Goal: Find specific page/section: Find specific page/section

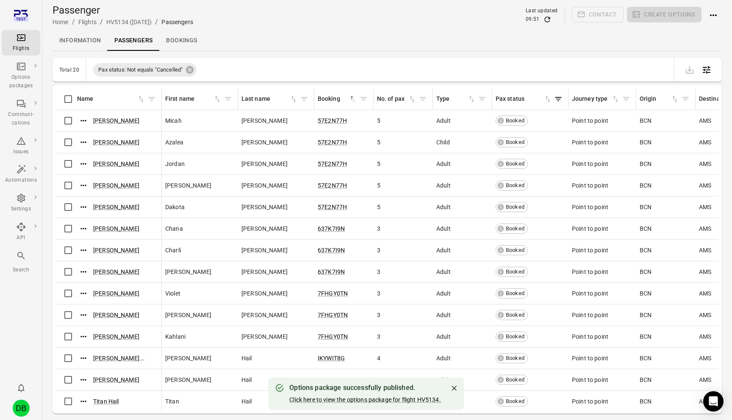
click at [23, 407] on div "DB" at bounding box center [21, 408] width 17 height 17
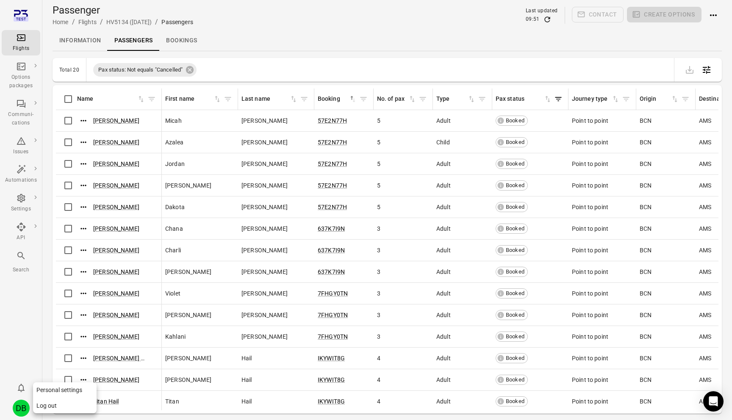
click at [54, 407] on button "Log out" at bounding box center [65, 406] width 64 height 16
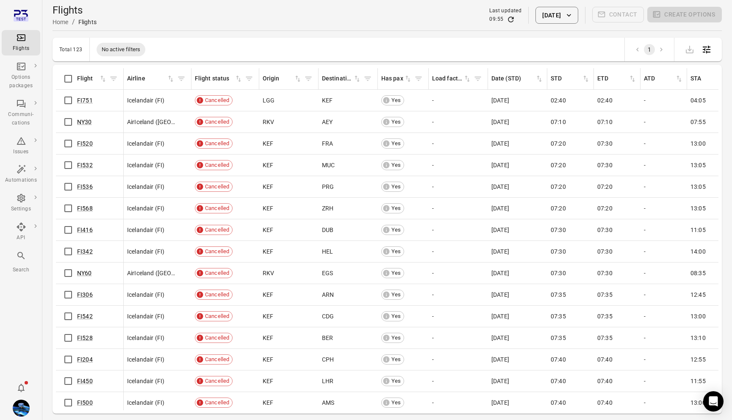
click at [562, 20] on button "15 Oct 2025" at bounding box center [557, 15] width 42 height 17
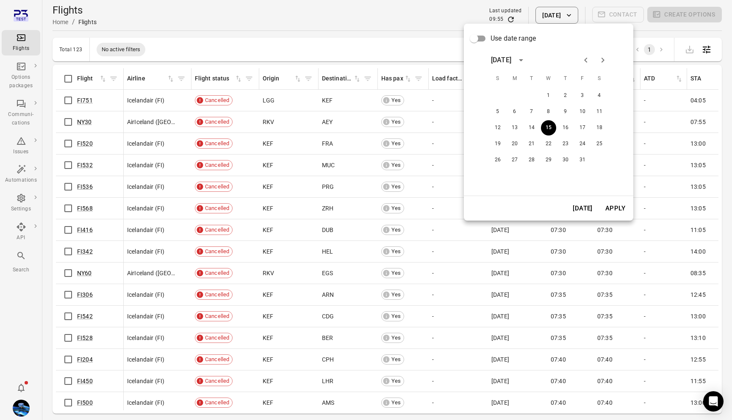
click at [392, 7] on div at bounding box center [366, 210] width 732 height 420
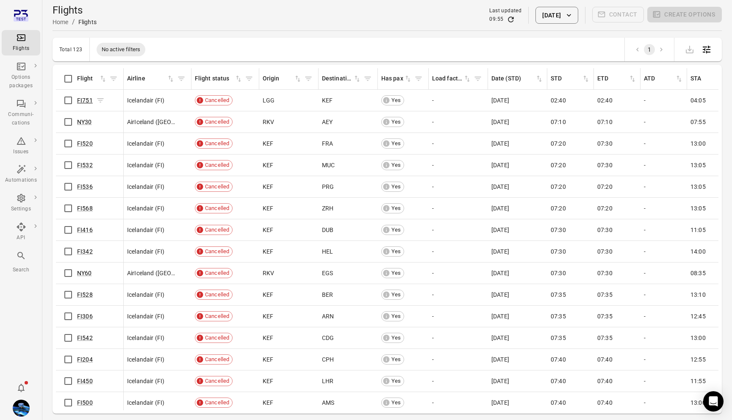
click at [89, 100] on link "FI751" at bounding box center [85, 100] width 16 height 7
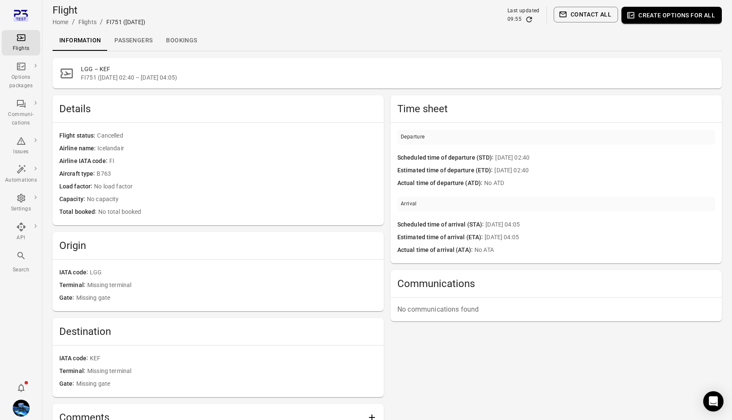
click at [138, 37] on link "Passengers" at bounding box center [134, 41] width 52 height 20
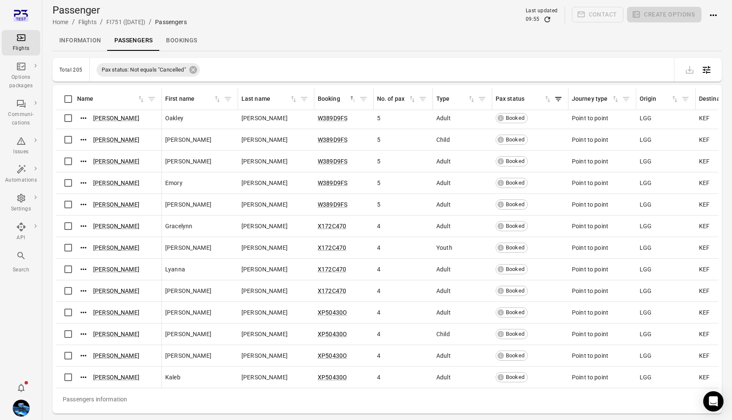
scroll to position [4070, 0]
click at [21, 43] on div "Flights" at bounding box center [21, 43] width 32 height 20
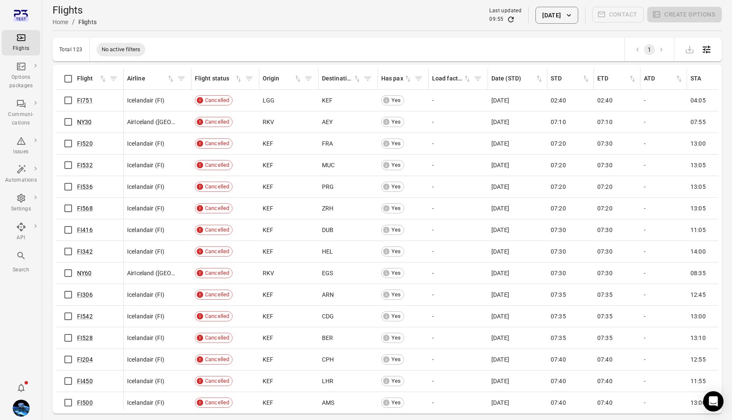
click at [536, 15] on button "15 Oct 2025" at bounding box center [557, 15] width 42 height 17
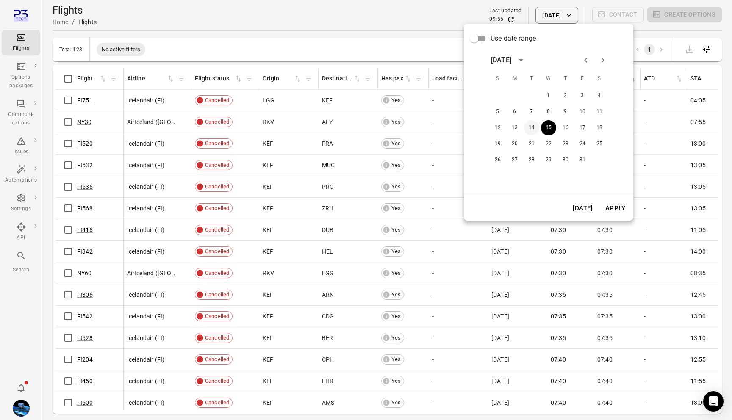
click at [532, 127] on button "14" at bounding box center [531, 127] width 15 height 15
click at [616, 206] on button "Apply" at bounding box center [615, 209] width 29 height 18
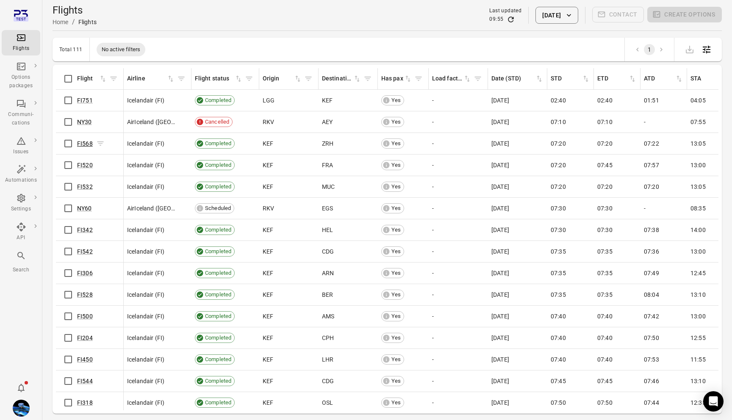
click at [83, 144] on link "FI568" at bounding box center [85, 143] width 16 height 7
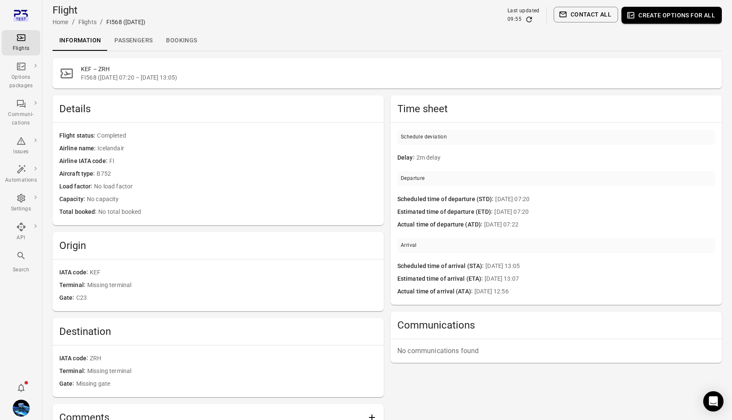
click at [130, 46] on link "Passengers" at bounding box center [134, 41] width 52 height 20
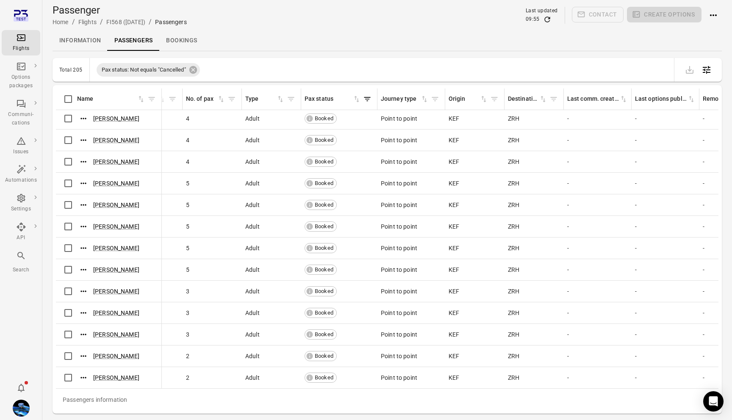
scroll to position [4070, 191]
click at [19, 43] on div "Flights" at bounding box center [21, 43] width 32 height 20
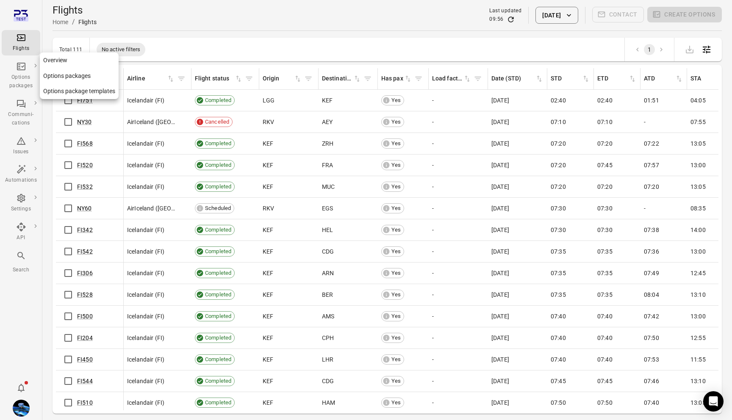
click at [24, 71] on icon "Main navigation" at bounding box center [21, 66] width 10 height 10
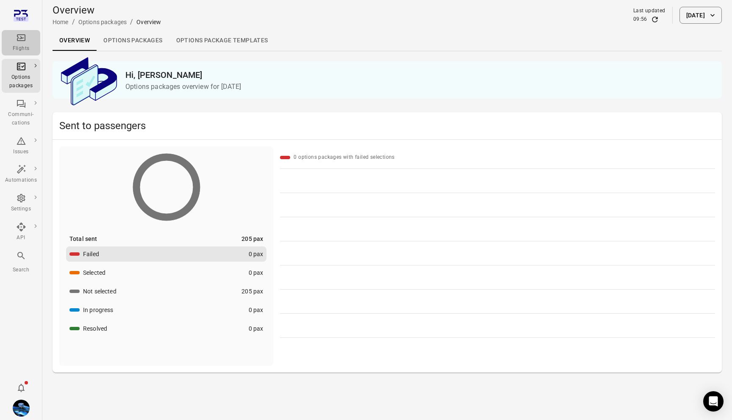
click at [14, 40] on div "Flights" at bounding box center [21, 43] width 32 height 20
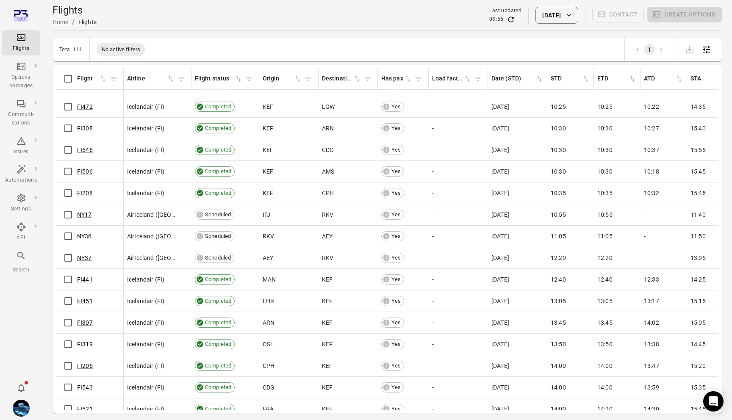
scroll to position [719, 0]
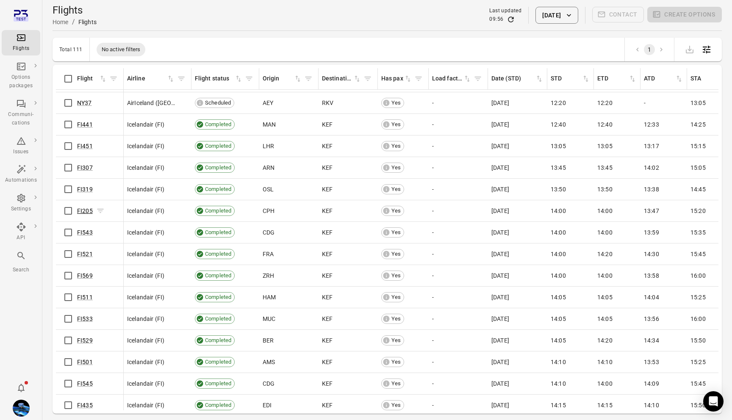
click at [86, 208] on link "FI205" at bounding box center [85, 211] width 16 height 7
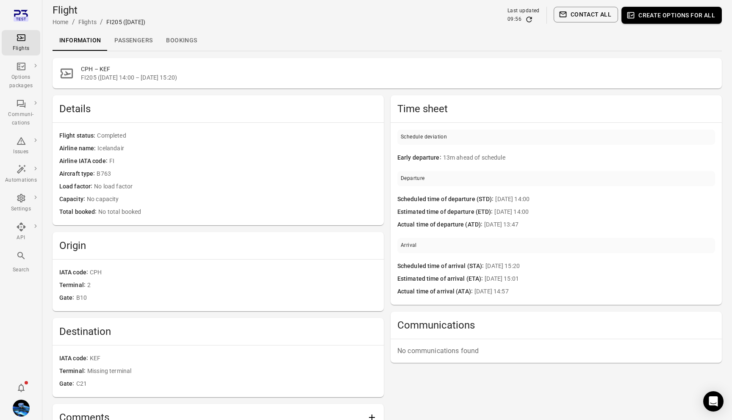
drag, startPoint x: 131, startPoint y: 37, endPoint x: 167, endPoint y: 52, distance: 38.9
click at [131, 37] on link "Passengers" at bounding box center [134, 41] width 52 height 20
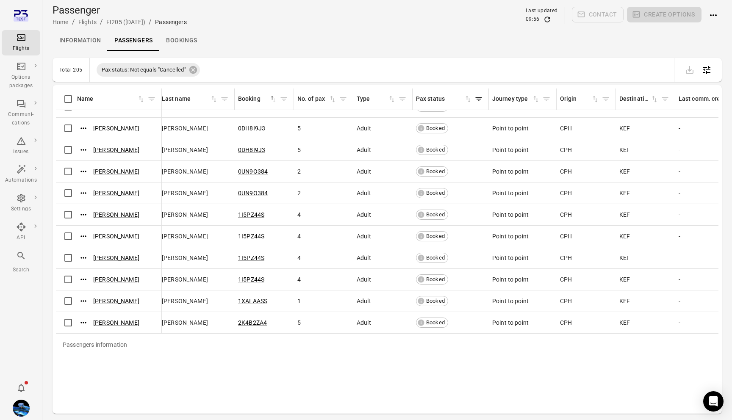
scroll to position [0, 80]
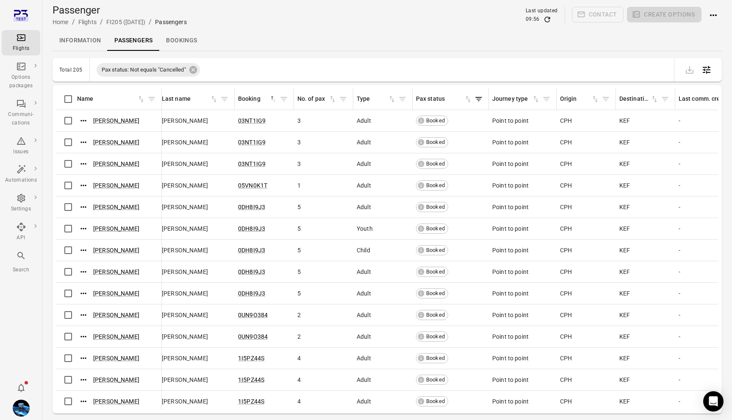
click at [14, 46] on div "Flights" at bounding box center [21, 48] width 32 height 8
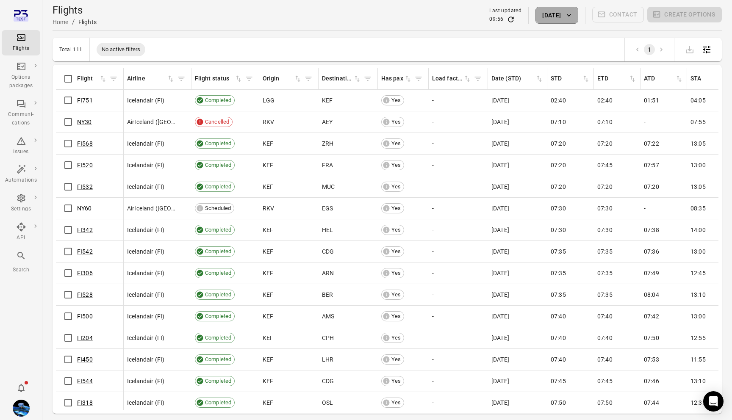
click at [545, 10] on button "14 Oct 2025" at bounding box center [557, 15] width 42 height 17
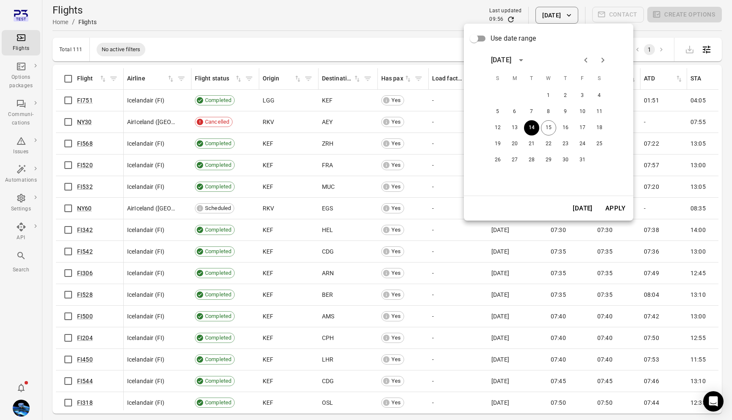
click at [586, 209] on button "Today" at bounding box center [582, 209] width 29 height 18
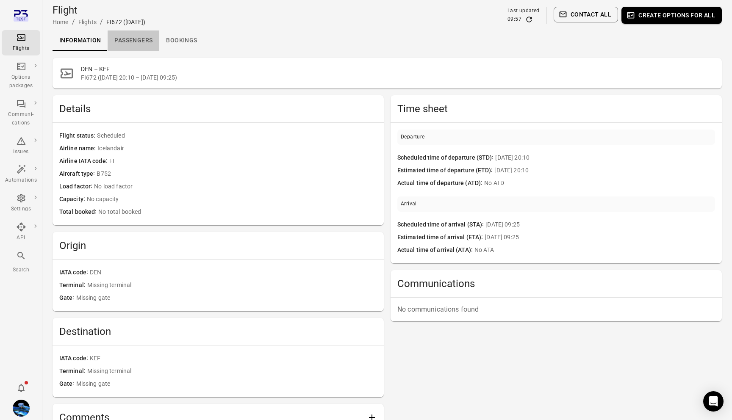
click at [132, 49] on link "Passengers" at bounding box center [134, 41] width 52 height 20
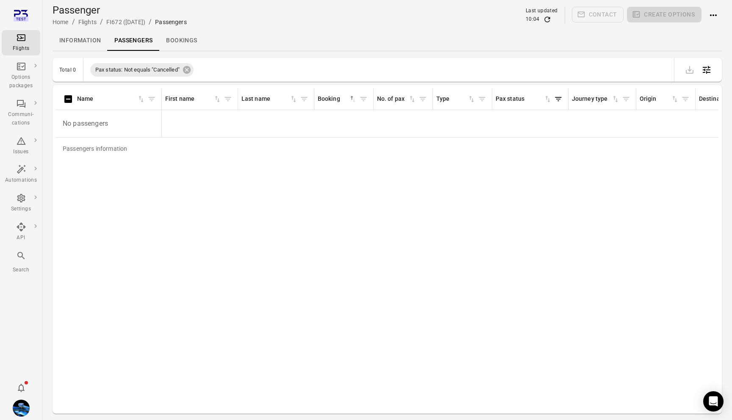
click at [493, 391] on div "Passengers information Name First name Last name Booking sorted ascending No. o…" at bounding box center [387, 250] width 663 height 322
